Goal: Task Accomplishment & Management: Manage account settings

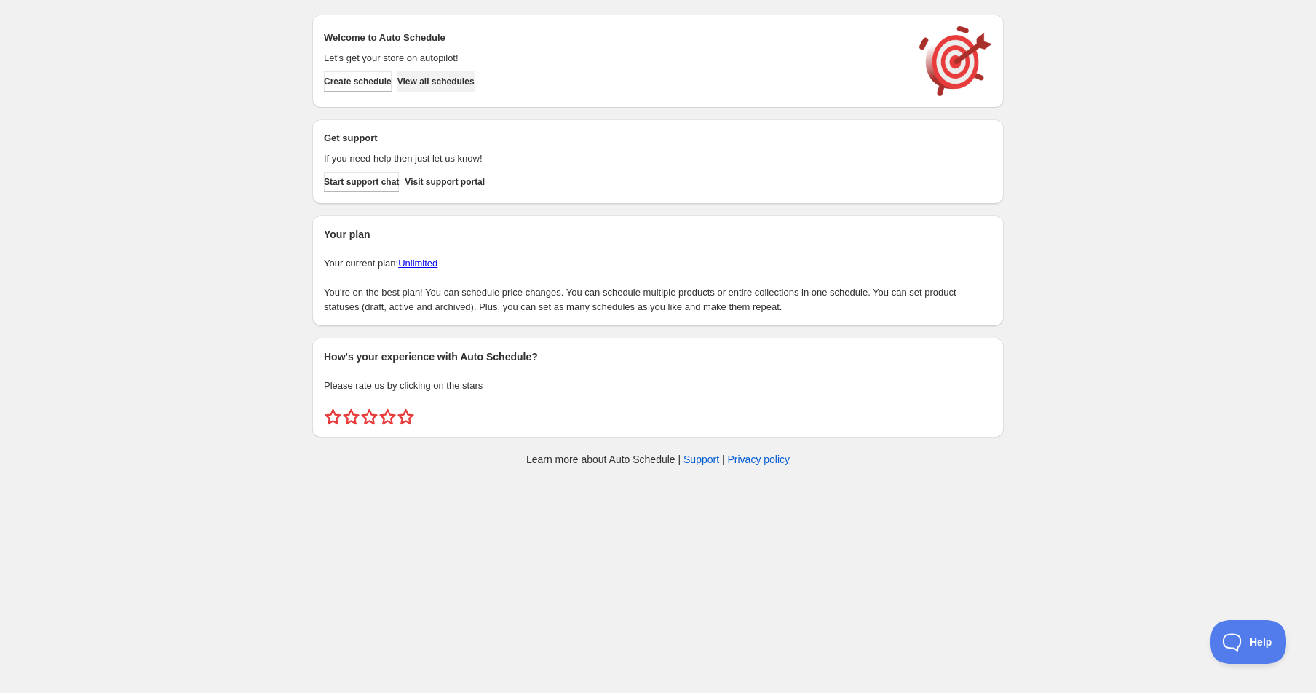
click at [459, 76] on span "View all schedules" at bounding box center [435, 82] width 77 height 12
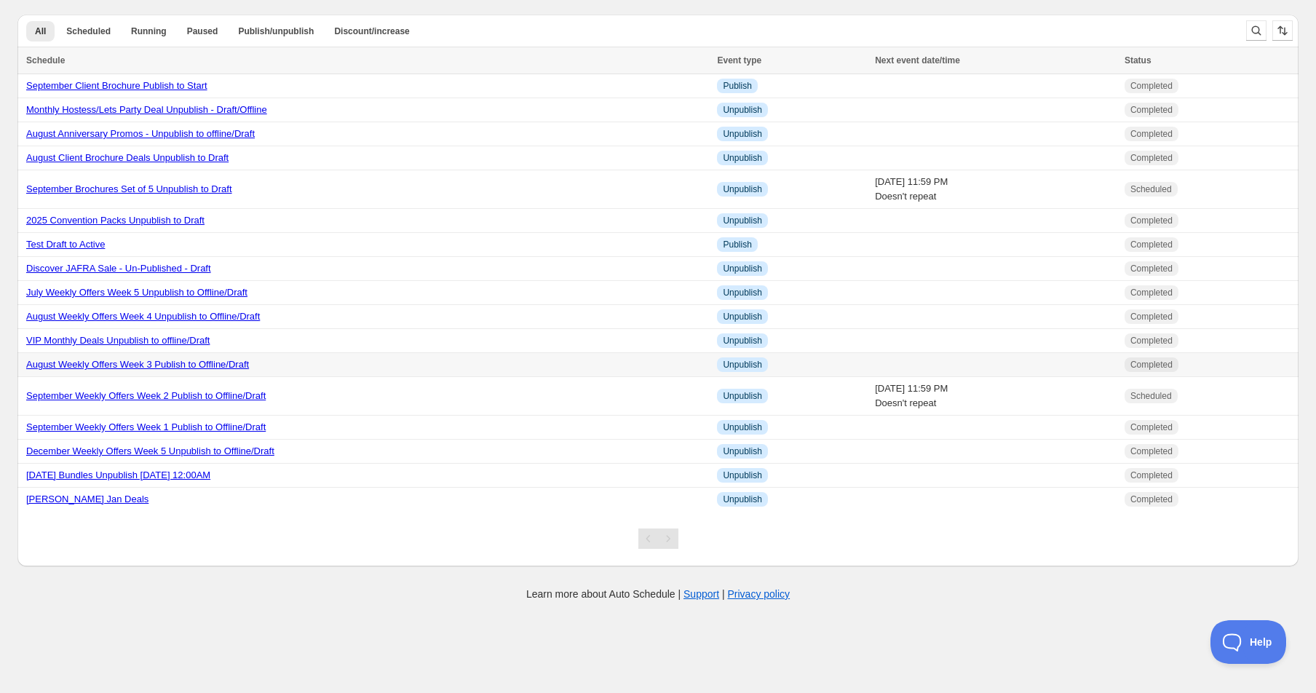
click at [184, 364] on link "August Weekly Offers Week 3 Publish to Offline/Draft" at bounding box center [137, 364] width 223 height 11
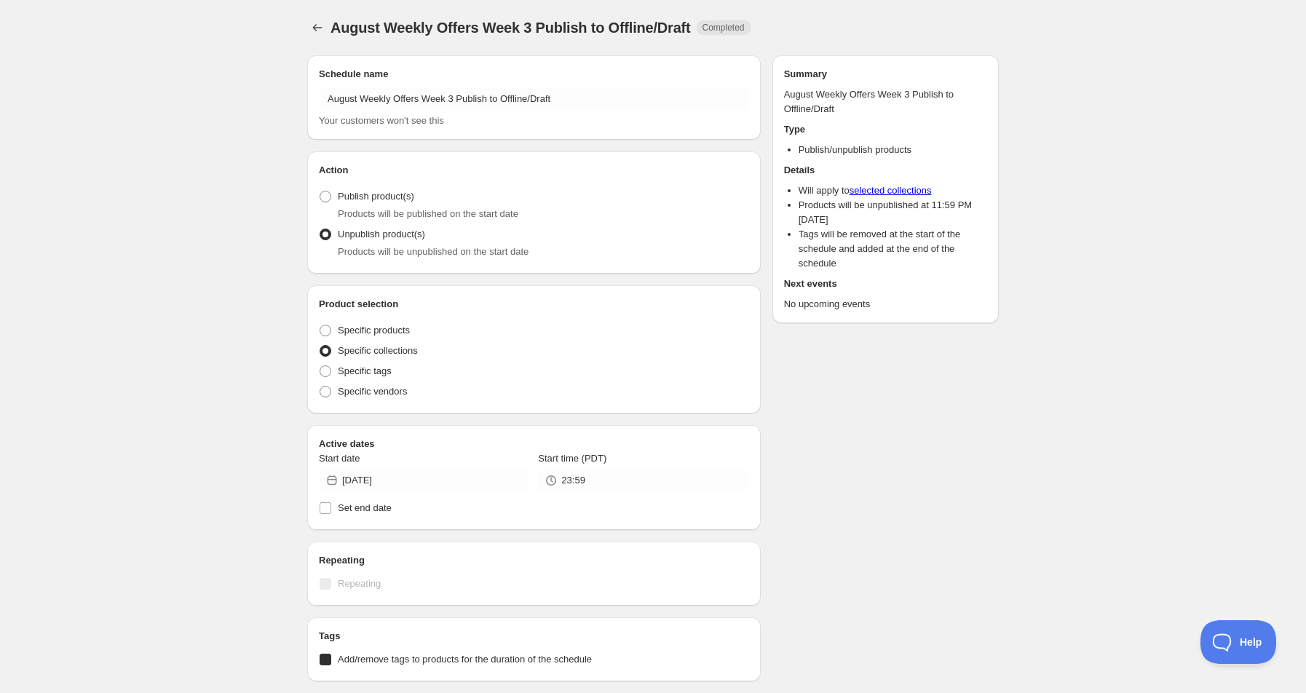
radio input "true"
checkbox input "true"
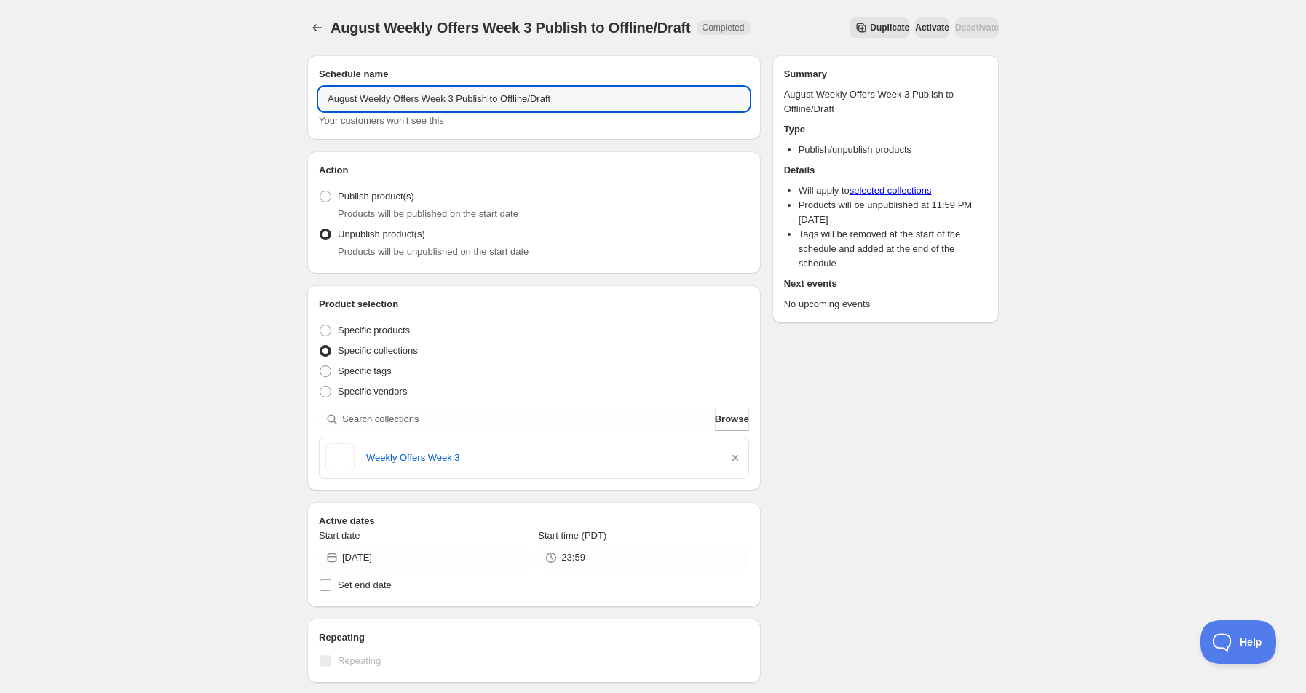
drag, startPoint x: 358, startPoint y: 100, endPoint x: 305, endPoint y: 106, distance: 53.5
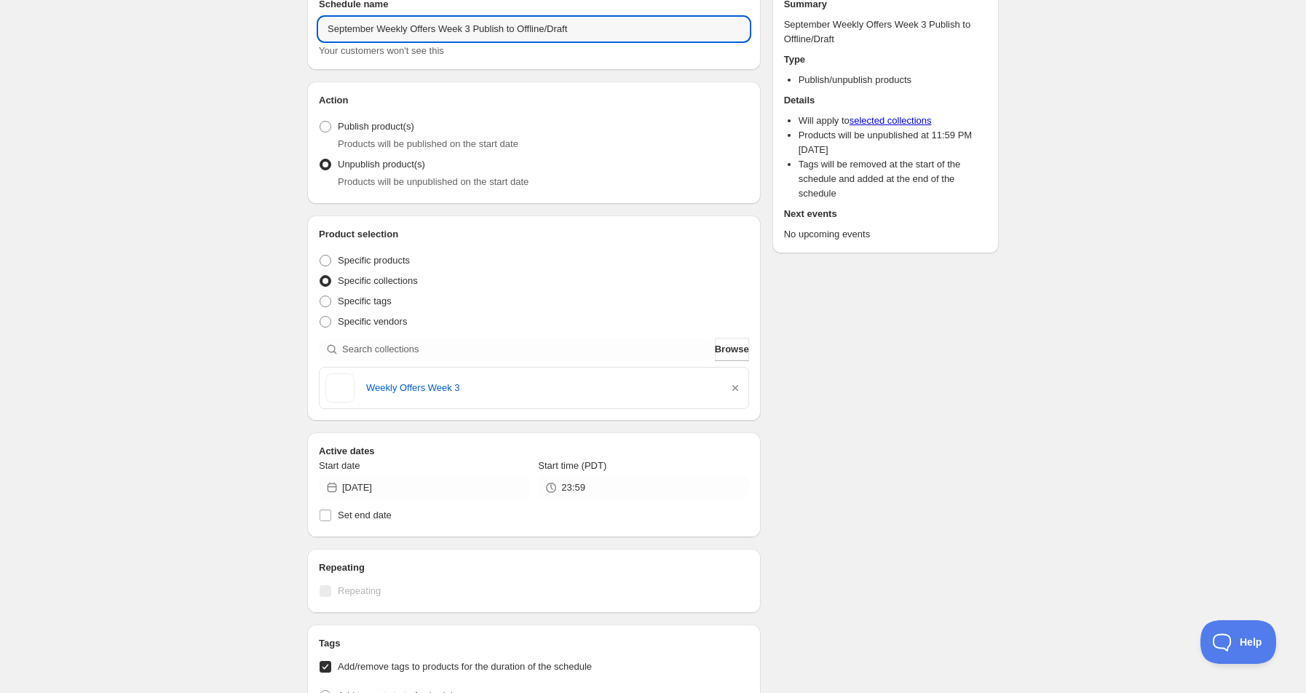
scroll to position [194, 0]
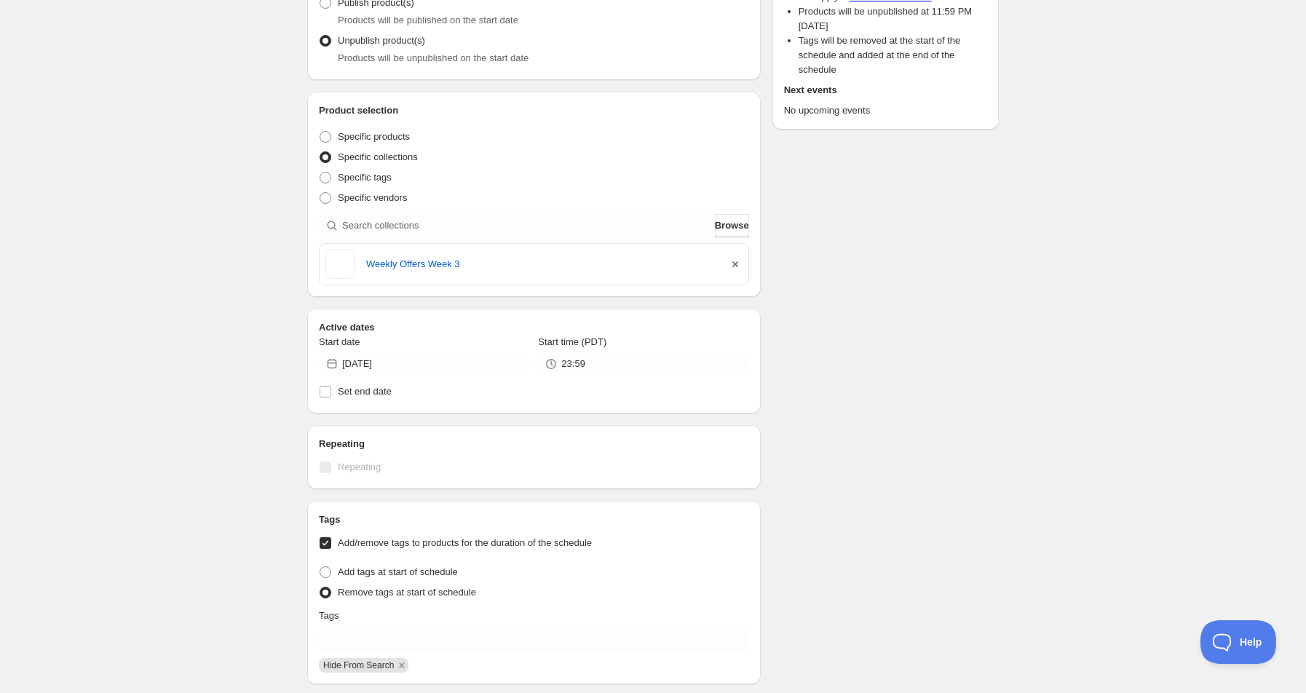
type input "September Weekly Offers Week 3 Publish to Offline/Draft"
click at [737, 261] on icon "button" at bounding box center [735, 264] width 15 height 15
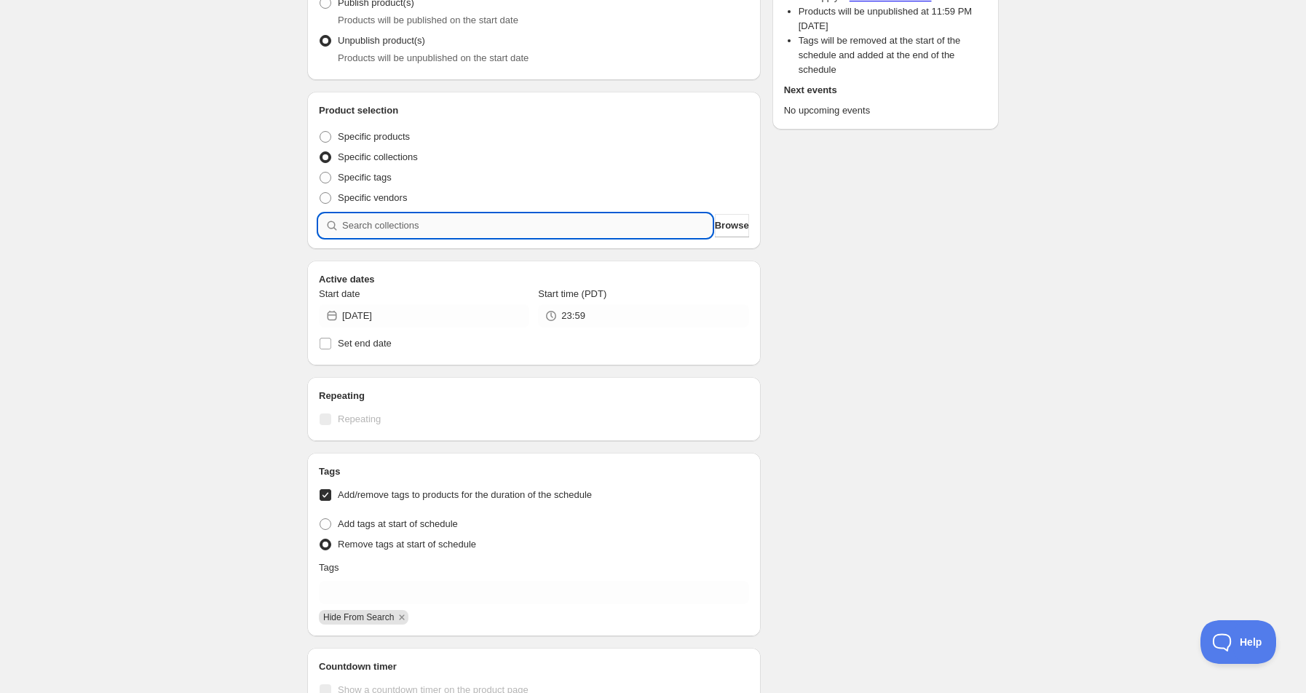
click at [438, 233] on input "search" at bounding box center [527, 225] width 370 height 23
type input "w"
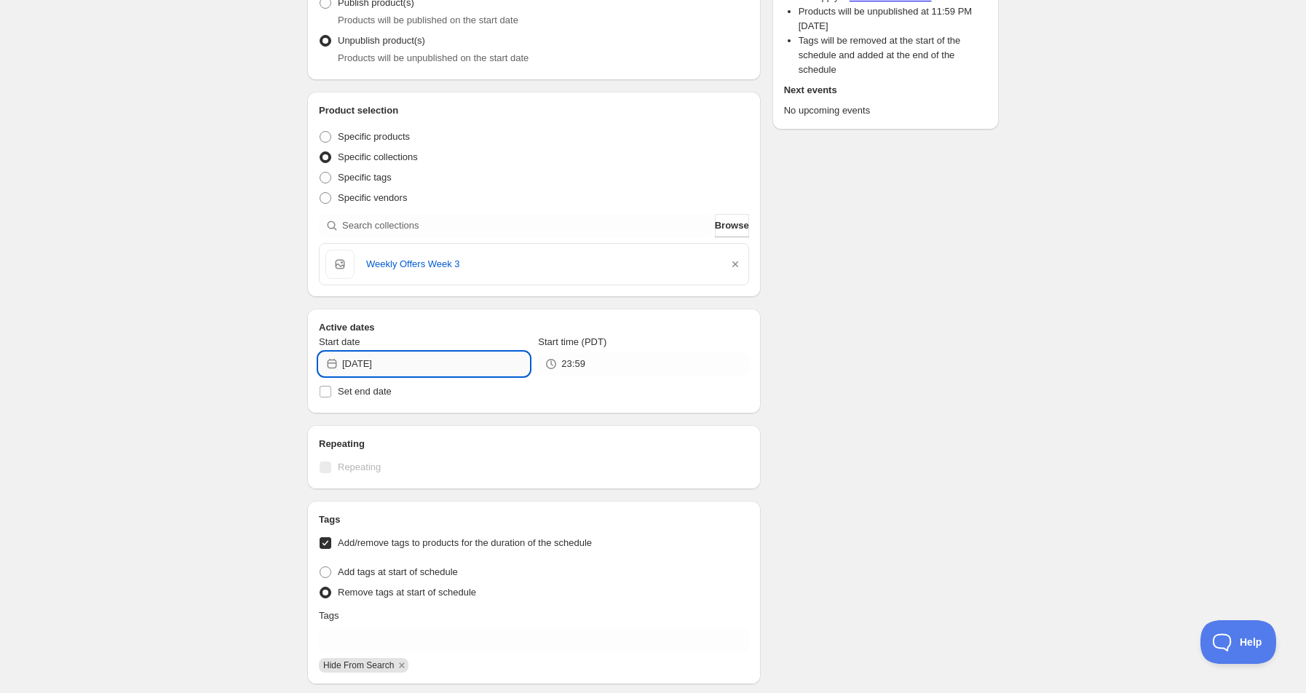
click at [373, 367] on input "[DATE]" at bounding box center [435, 363] width 187 height 23
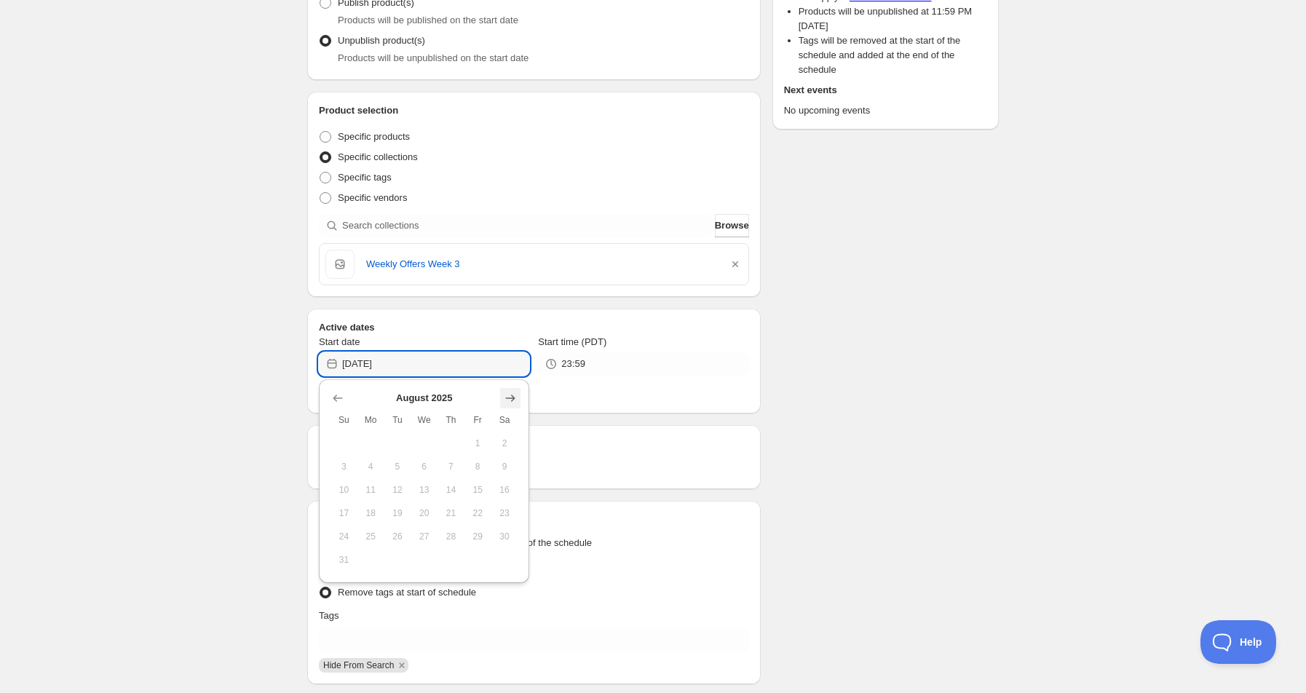
click at [507, 400] on icon "Show next month, September 2025" at bounding box center [510, 398] width 15 height 15
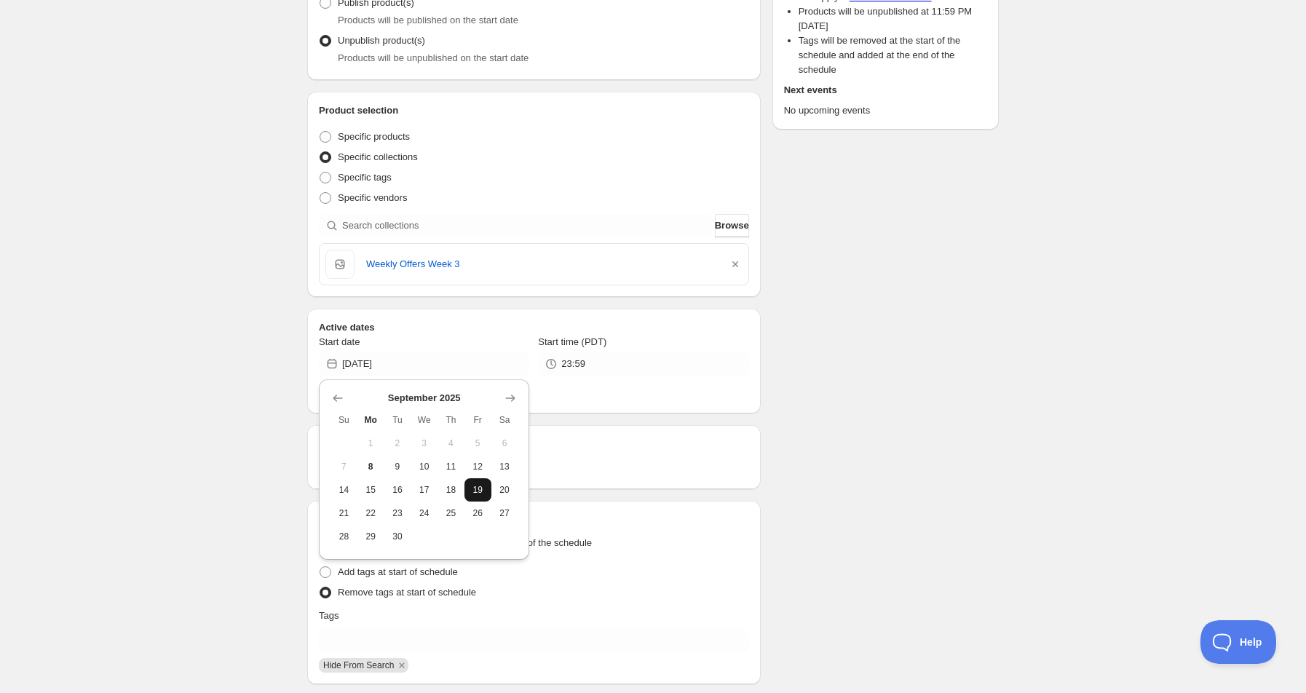
click at [478, 484] on span "19" at bounding box center [477, 490] width 15 height 12
type input "[DATE]"
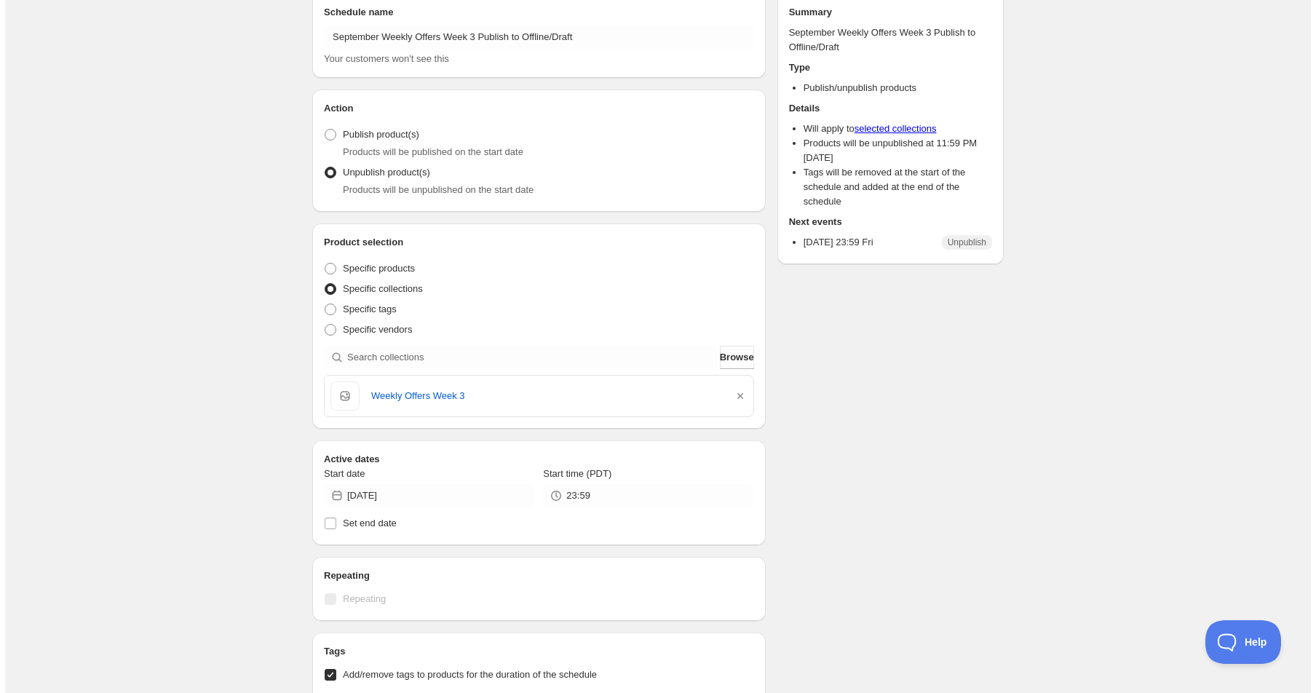
scroll to position [0, 0]
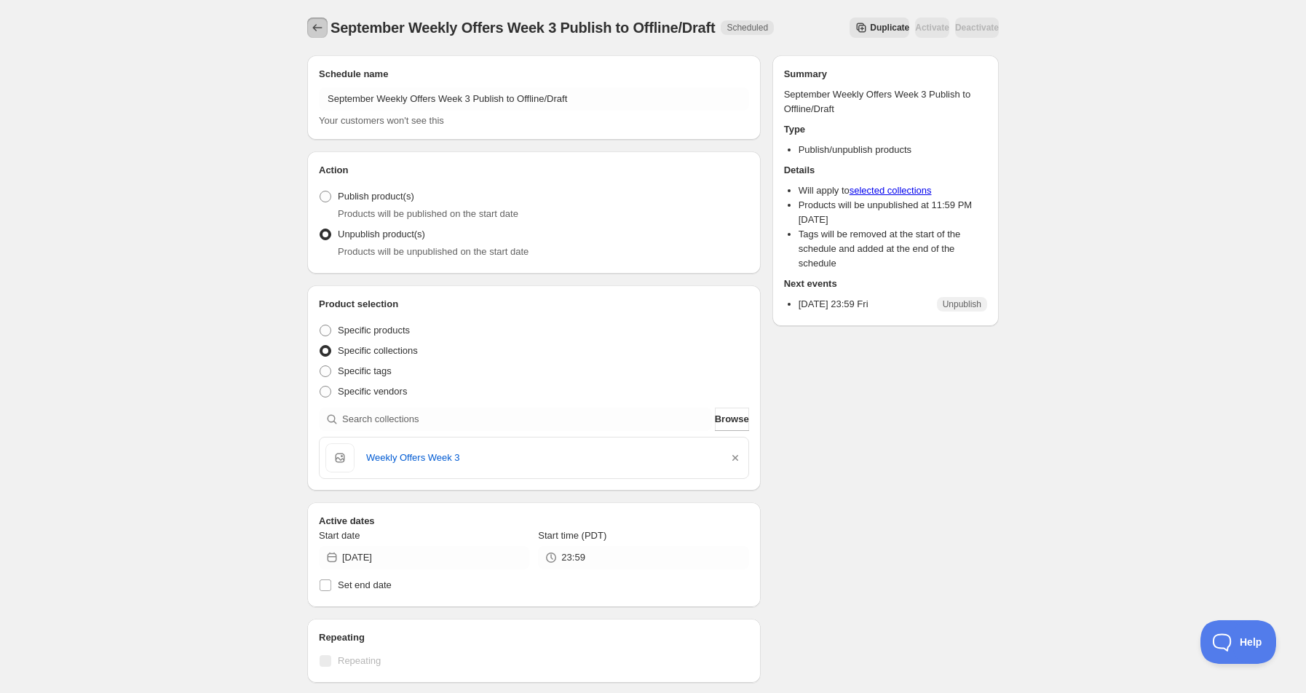
click at [316, 26] on icon "Schedules" at bounding box center [317, 27] width 15 height 15
